Goal: Transaction & Acquisition: Book appointment/travel/reservation

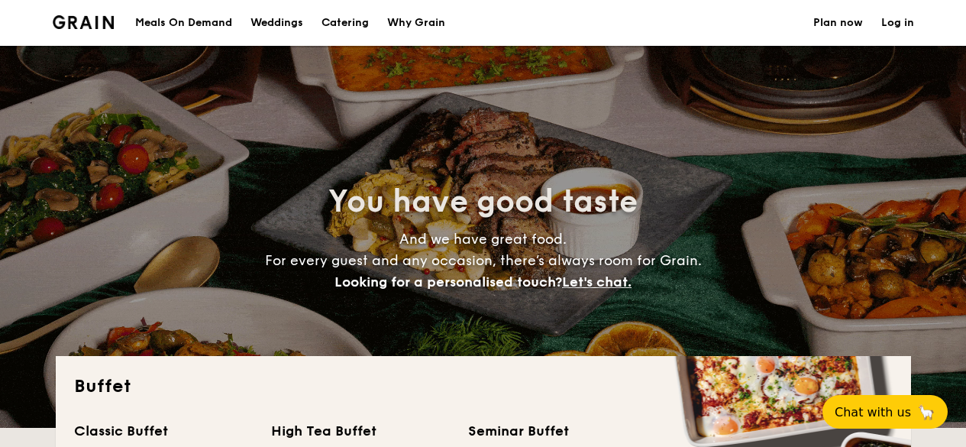
select select
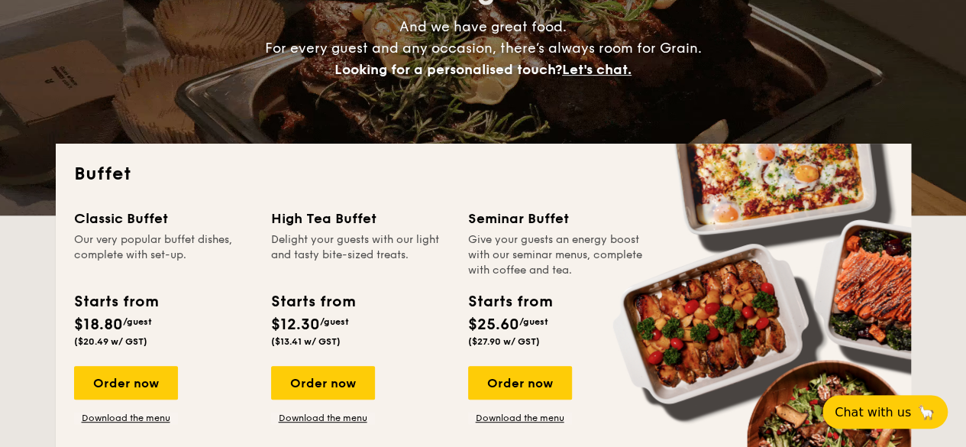
scroll to position [229, 0]
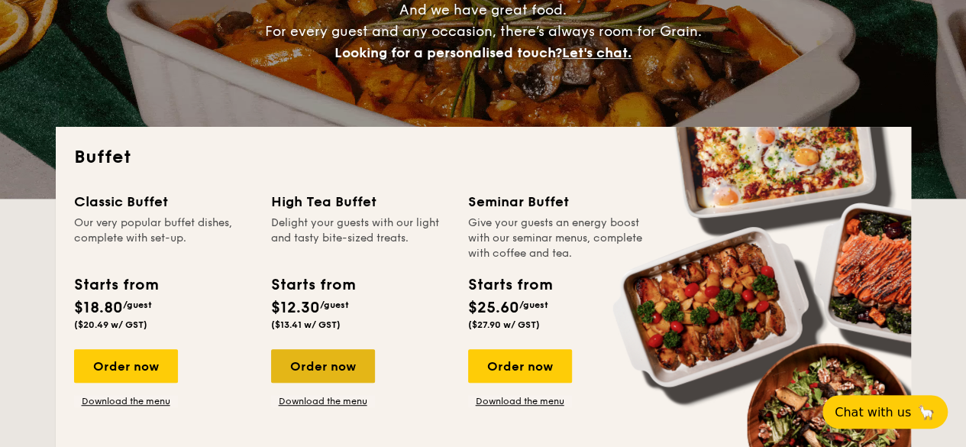
click at [332, 367] on div "Order now" at bounding box center [323, 366] width 104 height 34
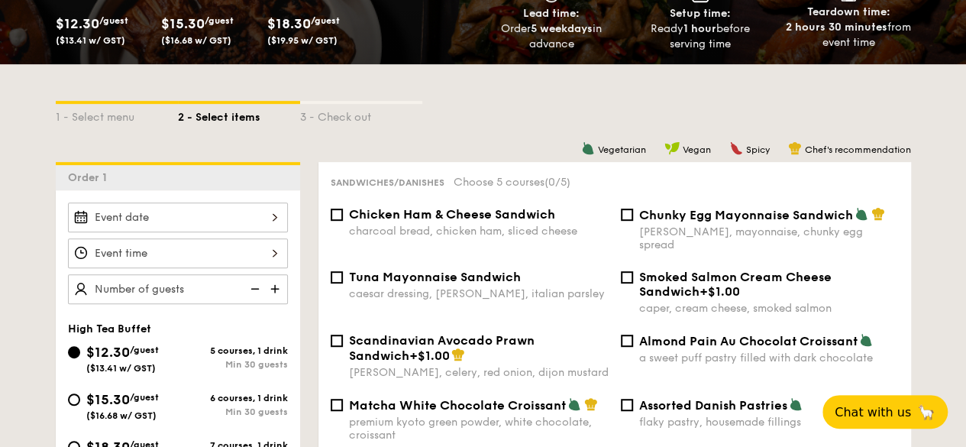
scroll to position [306, 0]
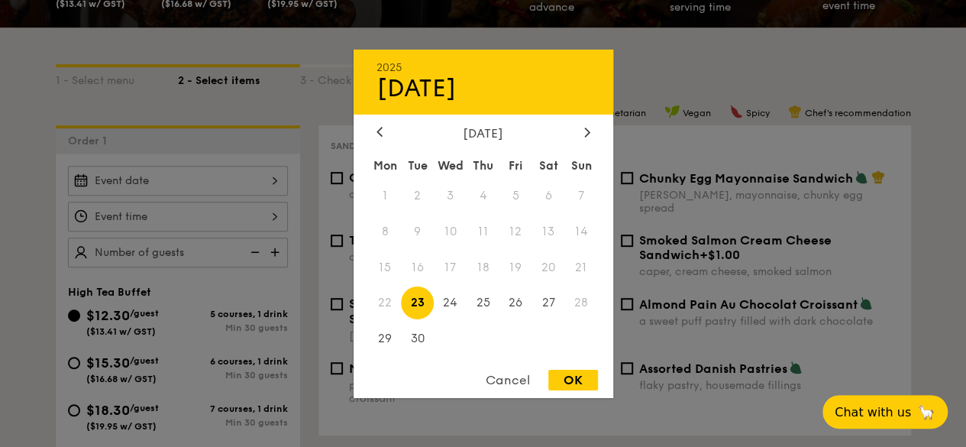
click at [280, 181] on div "2025 Sep [DATE] Tue Wed Thu Fri Sat Sun 1 2 3 4 5 6 7 8 9 10 11 12 13 14 15 16 …" at bounding box center [178, 181] width 220 height 30
click at [590, 129] on icon at bounding box center [587, 132] width 6 height 10
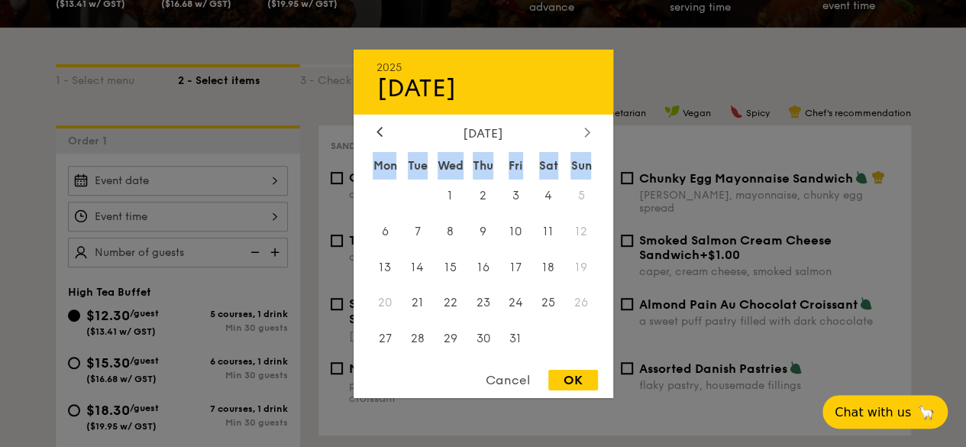
click at [590, 129] on icon at bounding box center [587, 132] width 6 height 10
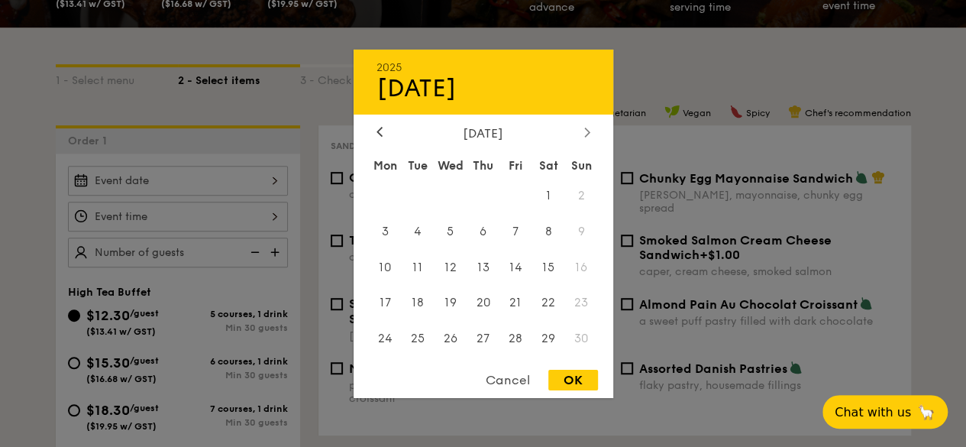
click at [589, 130] on icon at bounding box center [586, 132] width 5 height 9
click at [448, 336] on span "31" at bounding box center [450, 338] width 33 height 33
click at [590, 129] on icon at bounding box center [587, 132] width 6 height 10
click at [416, 231] on span "6" at bounding box center [417, 231] width 33 height 33
click at [575, 378] on div "OK" at bounding box center [573, 380] width 50 height 21
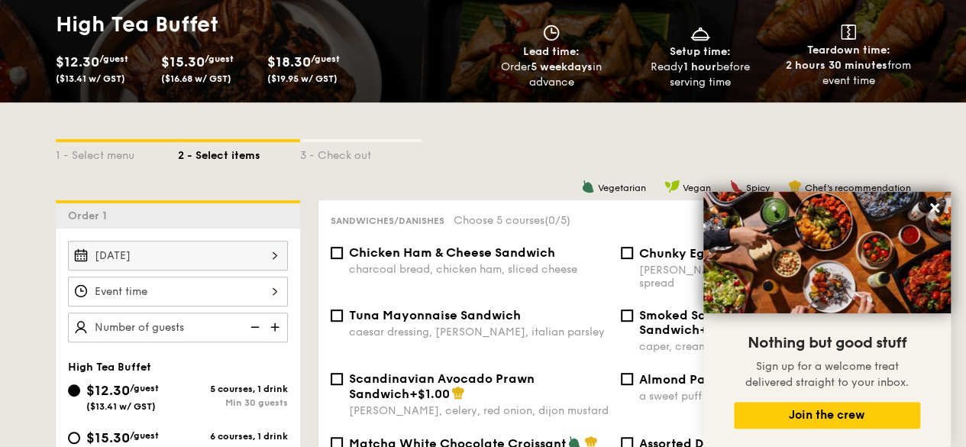
scroll to position [229, 0]
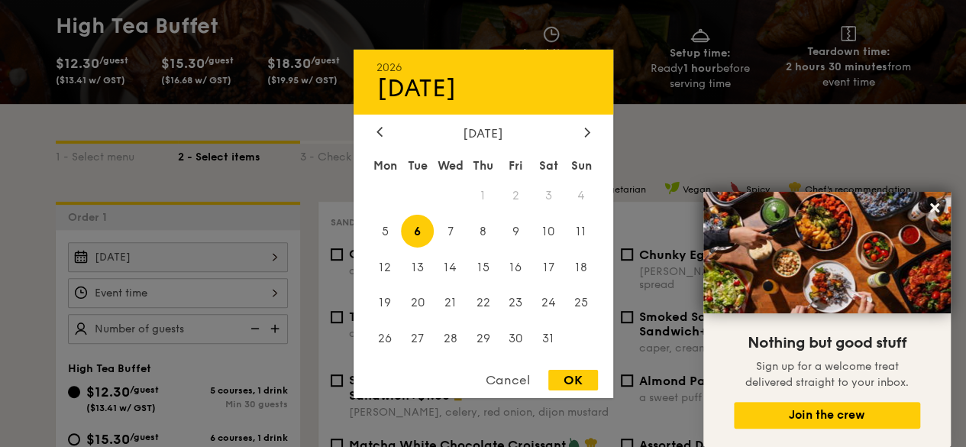
click at [273, 254] on div "[DATE] 2026 Jan [DATE] Tue Wed Thu Fri Sat Sun 1 2 3 4 5 6 7 8 9 10 11 12 13 14…" at bounding box center [178, 257] width 220 height 30
click at [383, 129] on div at bounding box center [380, 132] width 14 height 15
click at [511, 272] on span "19" at bounding box center [516, 267] width 33 height 33
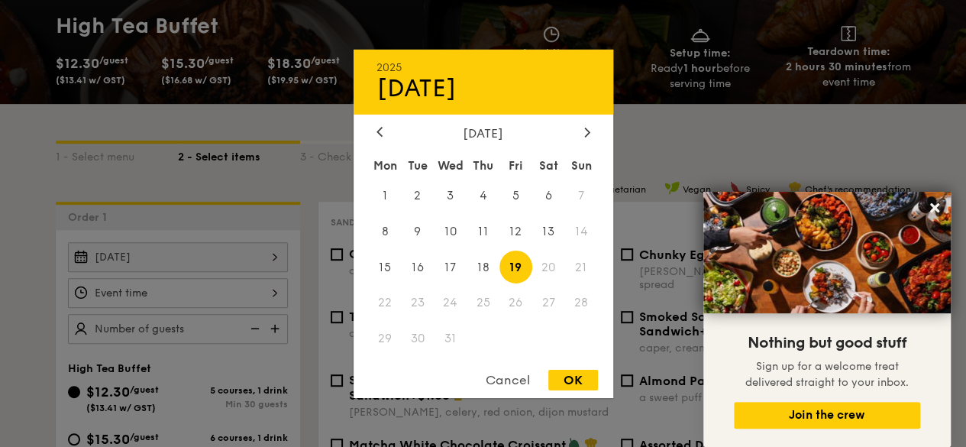
click at [576, 375] on div "OK" at bounding box center [573, 380] width 50 height 21
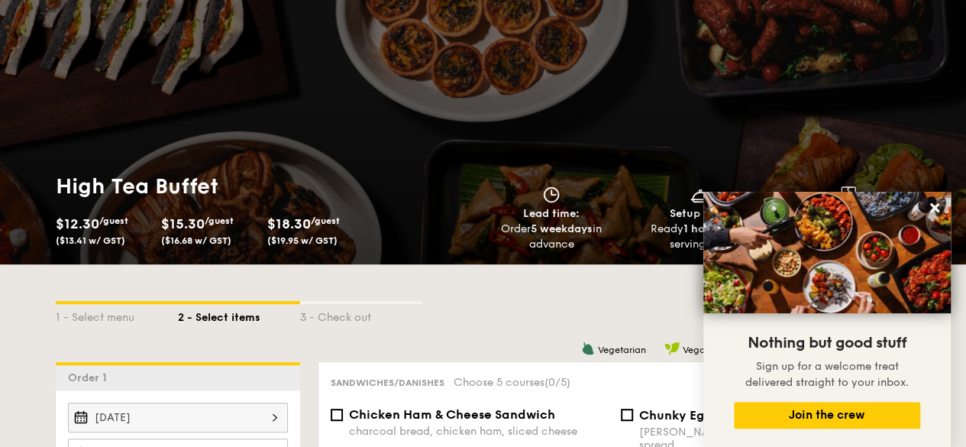
scroll to position [153, 0]
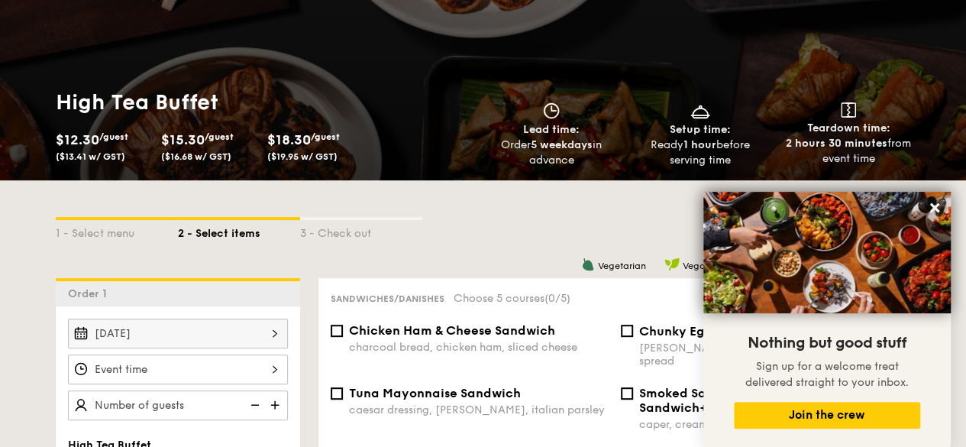
click at [274, 332] on div "[DATE]" at bounding box center [178, 334] width 220 height 30
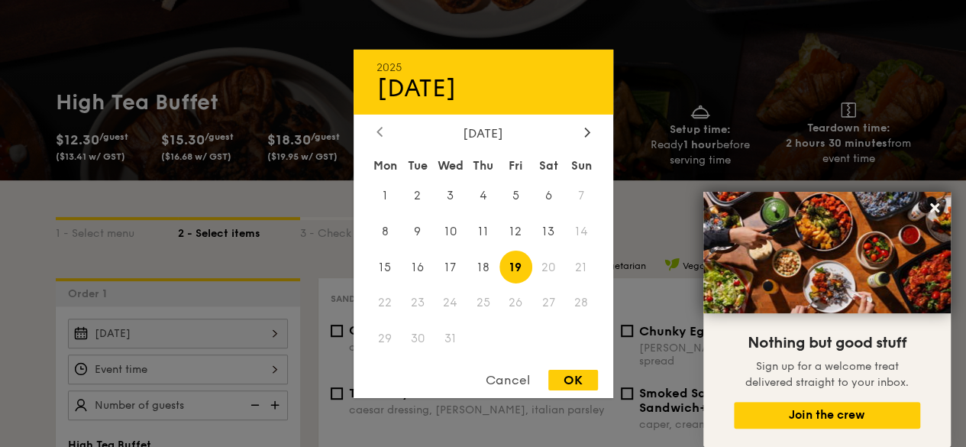
click at [377, 128] on icon at bounding box center [380, 132] width 6 height 10
click at [422, 303] on span "18" at bounding box center [417, 302] width 33 height 33
click at [565, 383] on div "OK" at bounding box center [573, 380] width 50 height 21
type input "[DATE]"
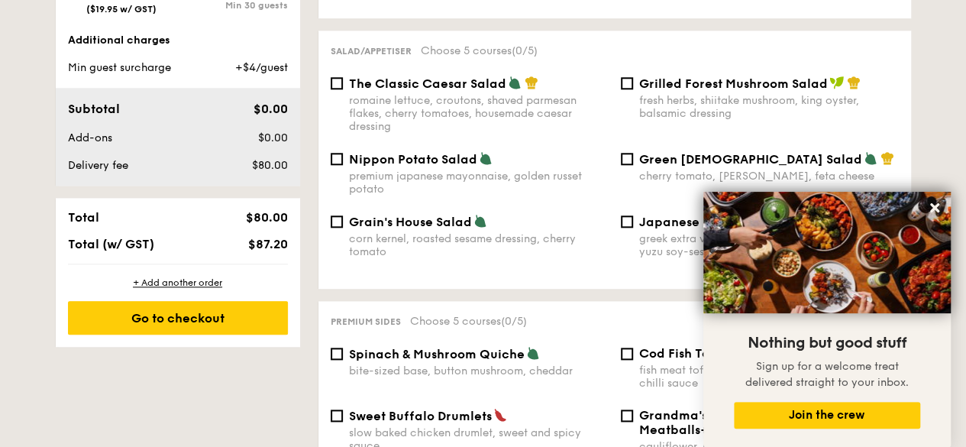
scroll to position [687, 0]
